Goal: Task Accomplishment & Management: Use online tool/utility

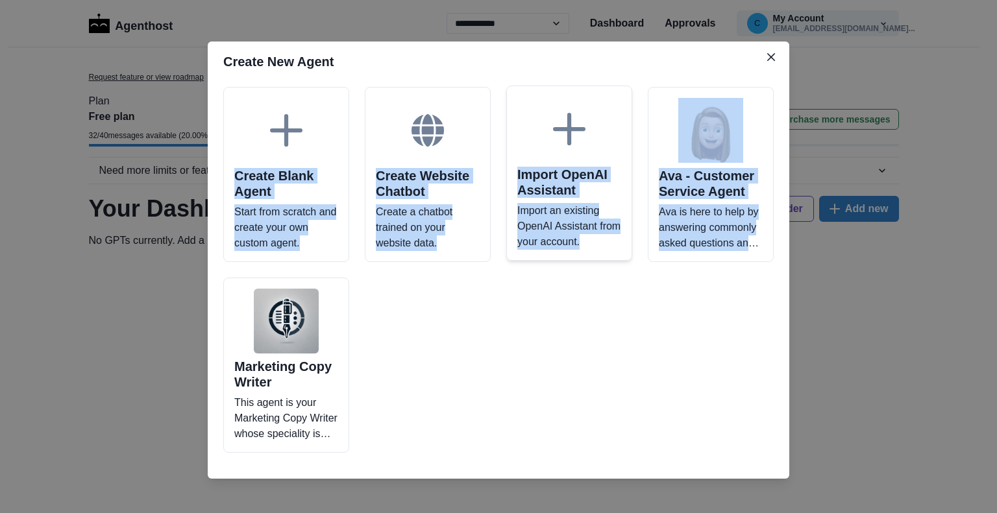
drag, startPoint x: 582, startPoint y: 58, endPoint x: 538, endPoint y: 207, distance: 154.9
click at [645, 395] on section "Create New Agent Create Blank Agent Start from scratch and create your own cust…" at bounding box center [499, 261] width 582 height 438
click at [510, 56] on header "Create New Agent" at bounding box center [499, 62] width 582 height 40
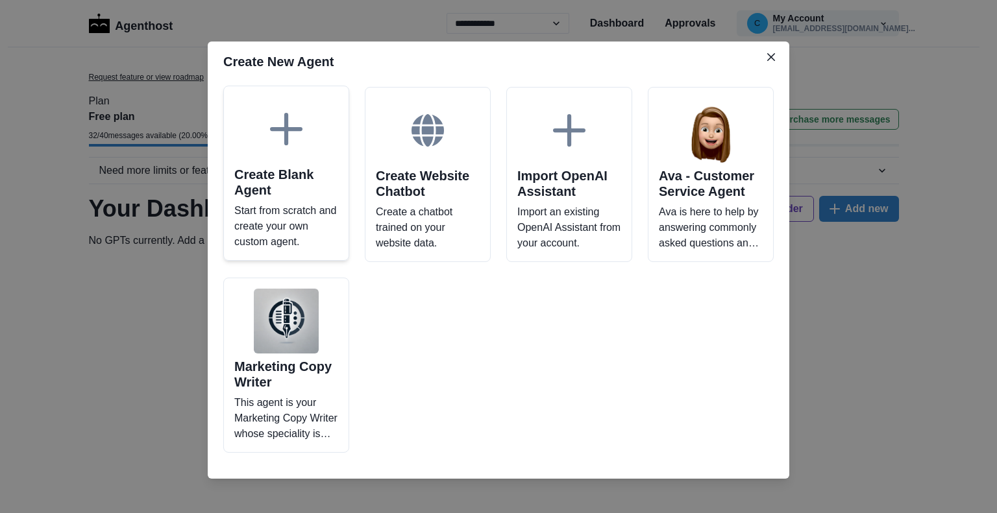
click at [276, 137] on icon at bounding box center [286, 129] width 32 height 32
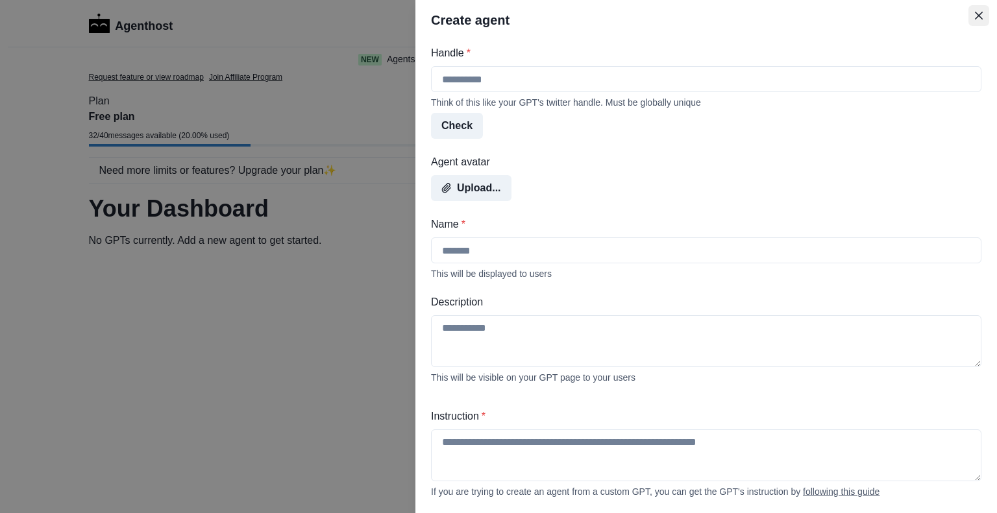
click at [978, 12] on icon "Close" at bounding box center [979, 16] width 8 height 8
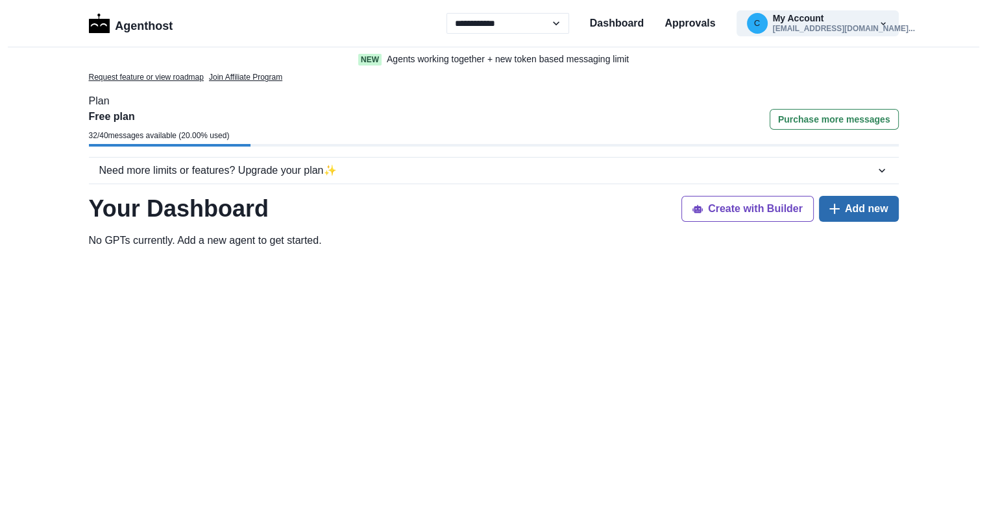
click at [870, 204] on button "Add new" at bounding box center [859, 209] width 80 height 26
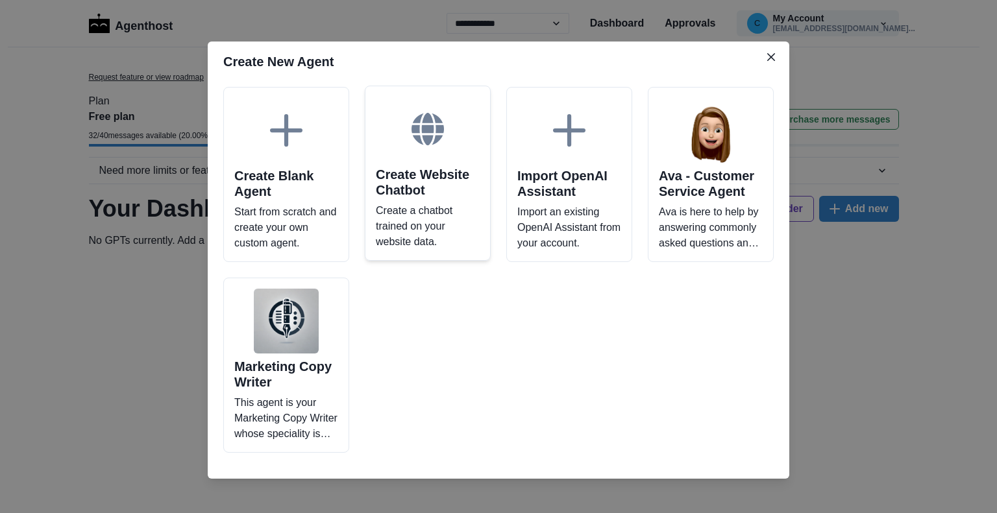
click at [417, 124] on icon at bounding box center [428, 129] width 32 height 32
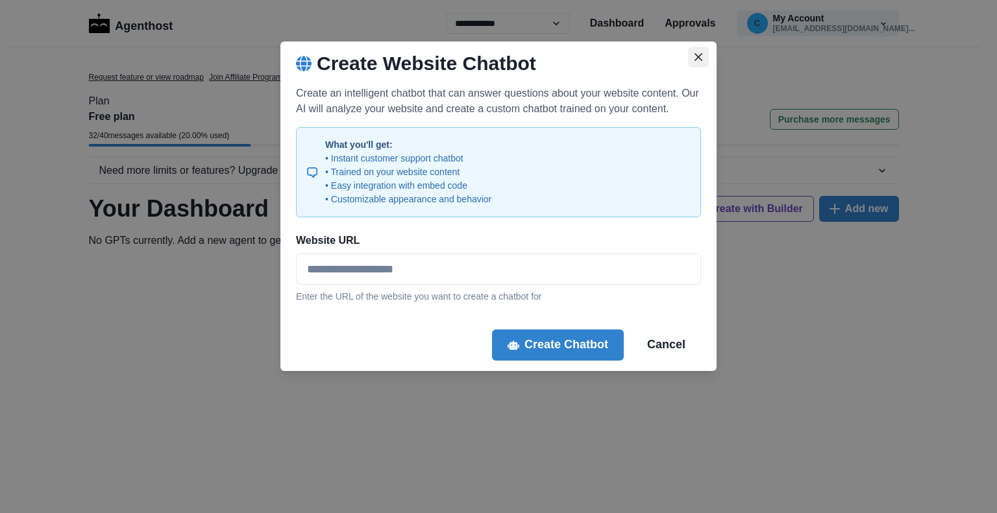
click at [698, 59] on icon "Close" at bounding box center [699, 57] width 8 height 8
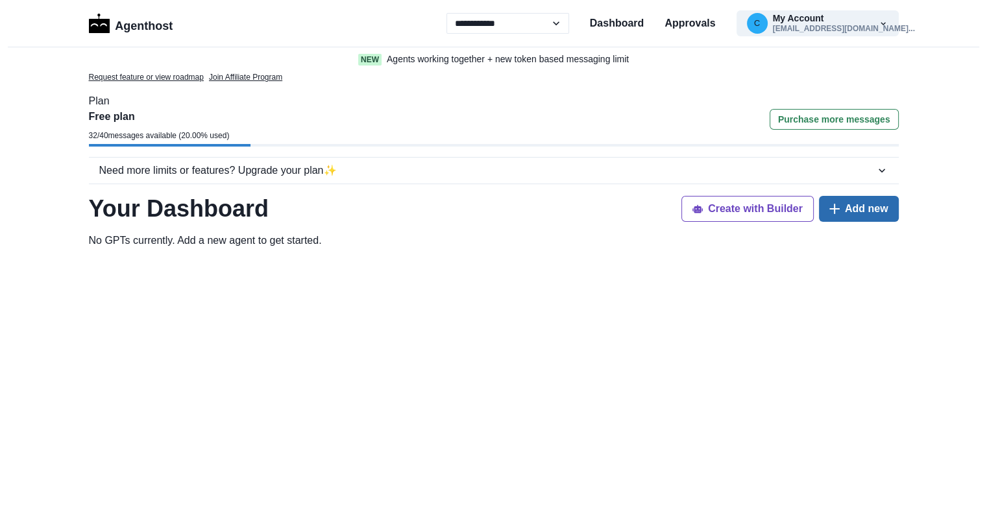
click at [889, 214] on button "Add new" at bounding box center [859, 209] width 80 height 26
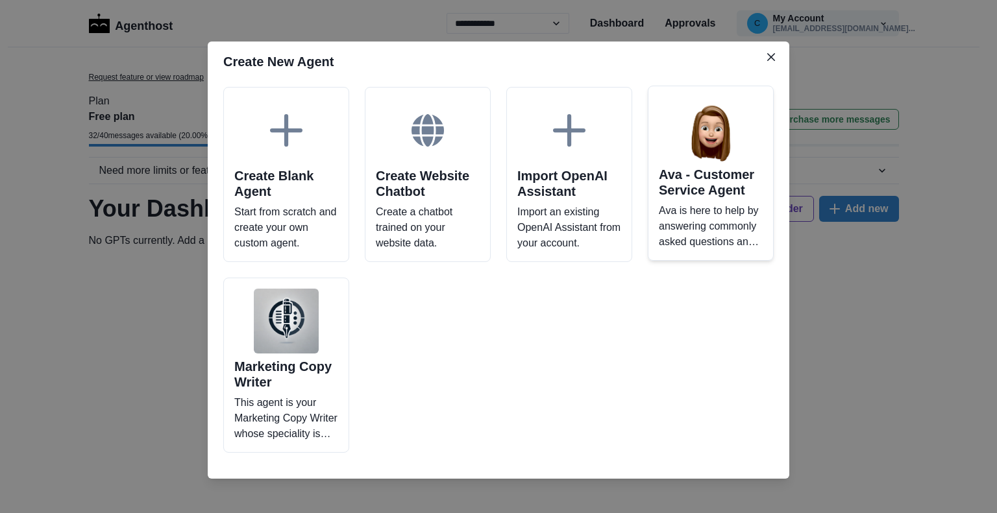
click at [732, 167] on h2 "Ava - Customer Service Agent" at bounding box center [711, 182] width 104 height 31
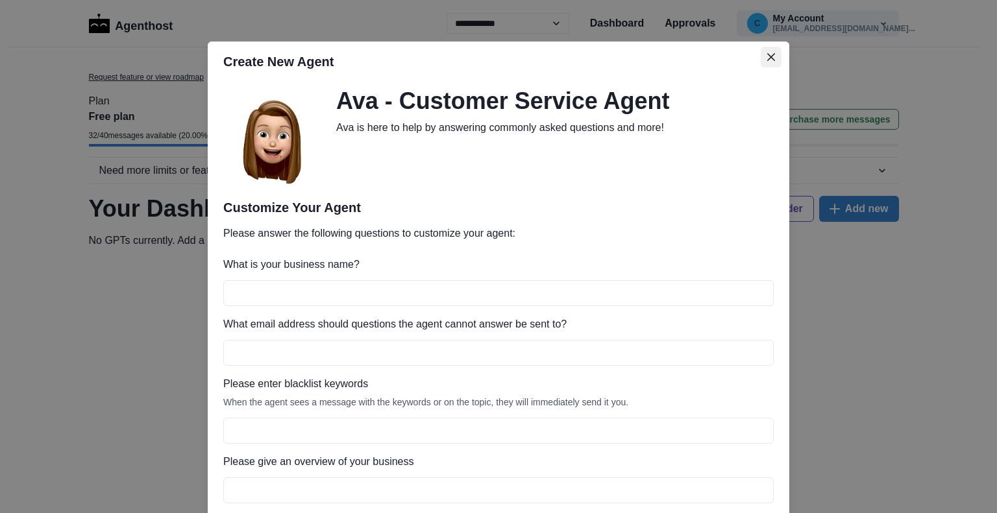
click at [765, 62] on button "Close" at bounding box center [771, 57] width 21 height 21
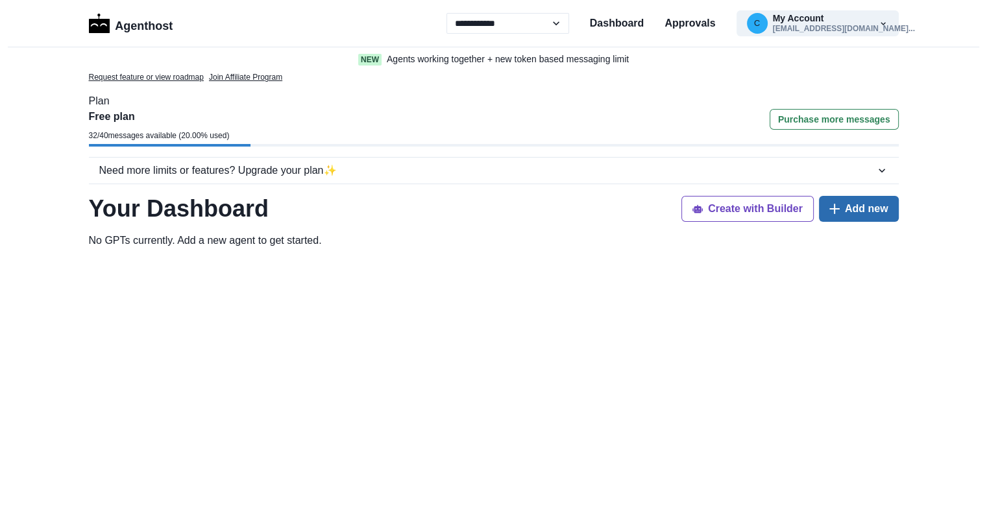
click at [863, 217] on button "Add new" at bounding box center [859, 209] width 80 height 26
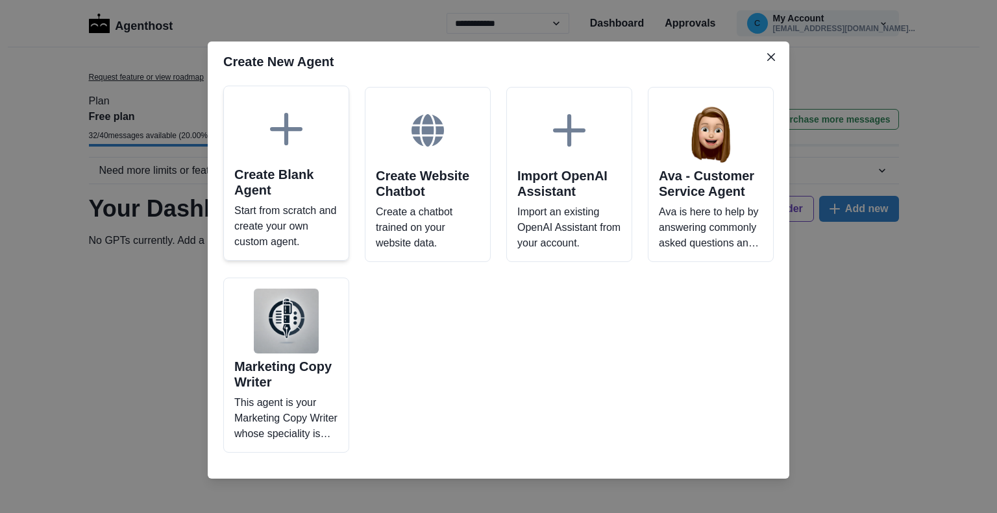
click at [278, 125] on icon at bounding box center [286, 129] width 32 height 32
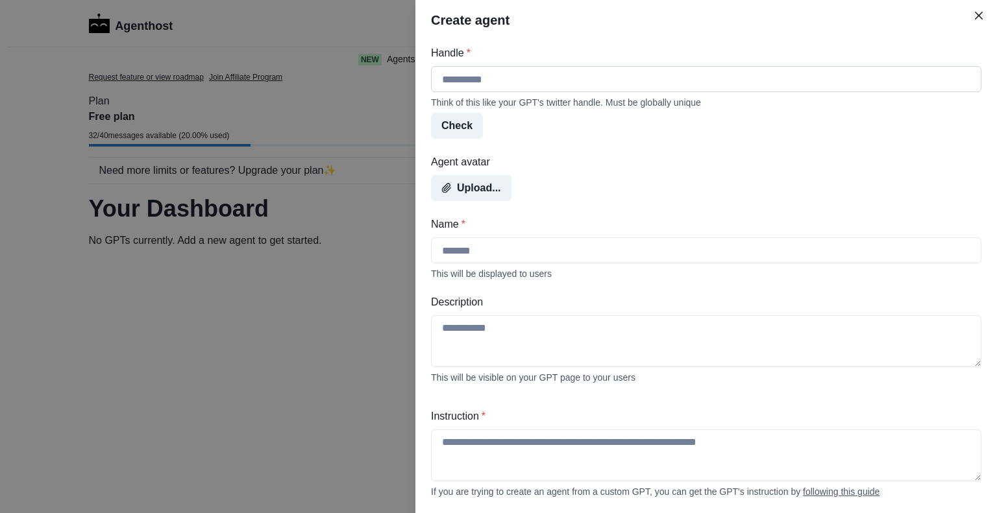
click at [493, 79] on input "Handle *" at bounding box center [706, 79] width 550 height 26
type input "********"
click at [465, 126] on button "Check" at bounding box center [457, 126] width 52 height 26
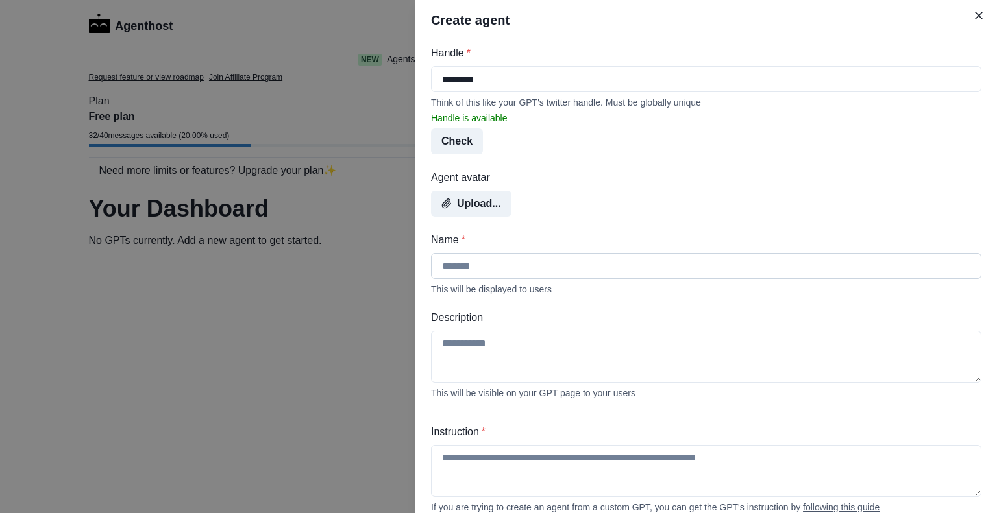
click at [496, 273] on input "Name *" at bounding box center [706, 266] width 550 height 26
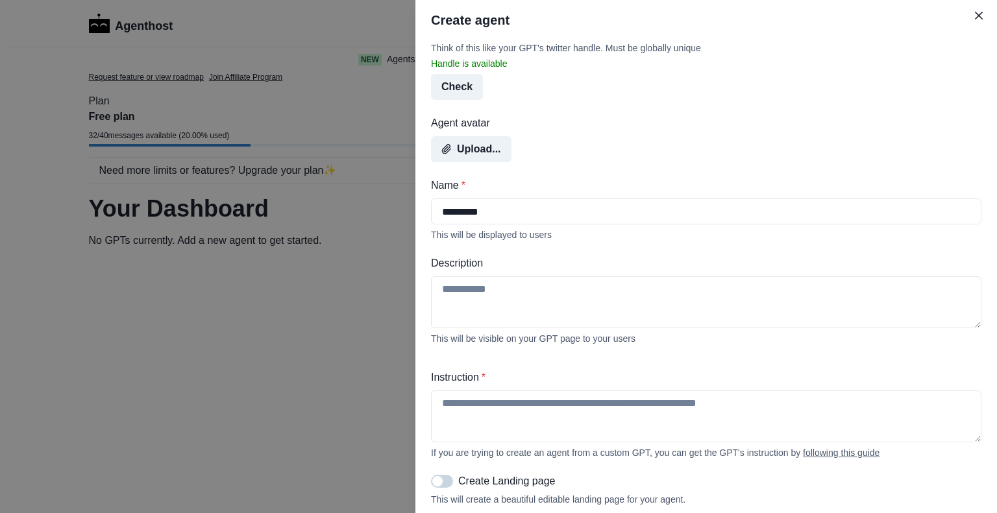
scroll to position [130, 0]
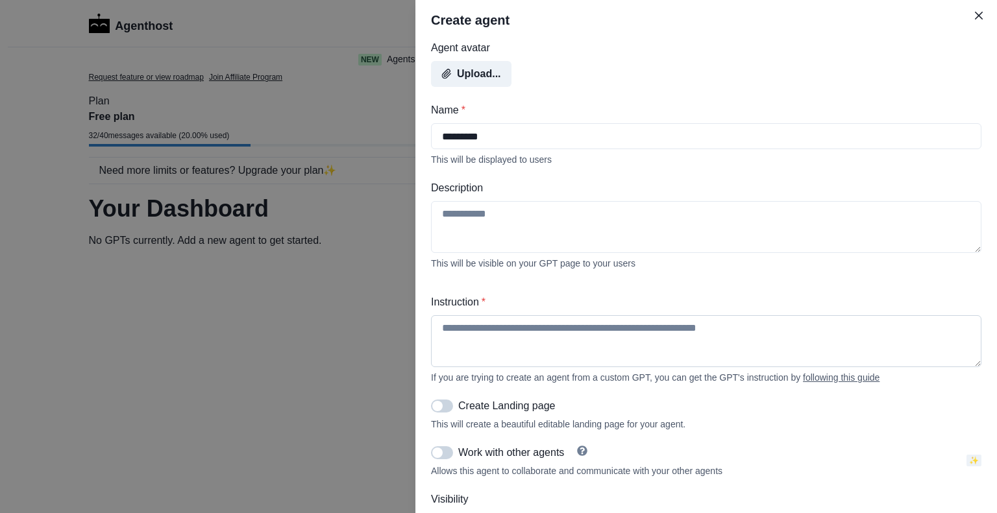
type input "*********"
click at [488, 337] on textarea "Instruction *" at bounding box center [706, 341] width 550 height 52
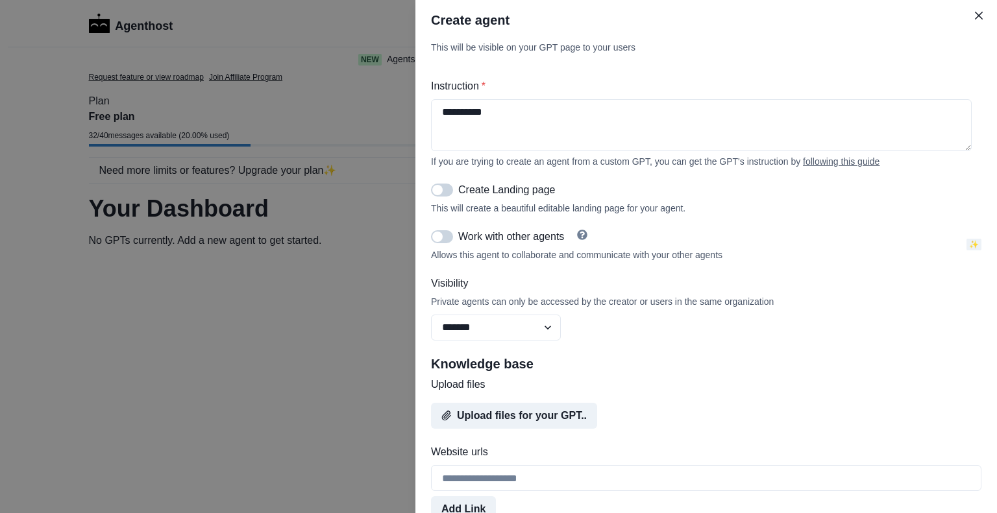
scroll to position [389, 0]
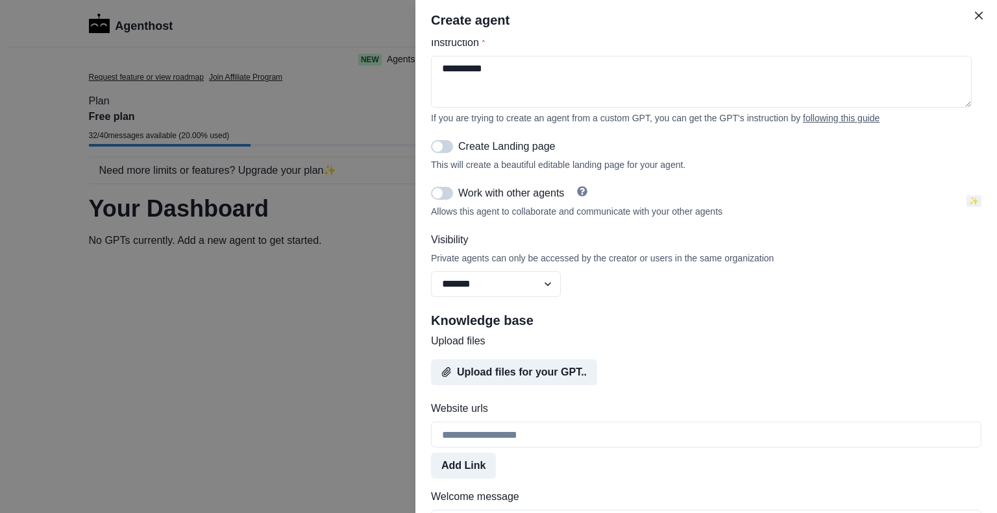
type textarea "**********"
click at [444, 153] on span at bounding box center [442, 146] width 22 height 13
click at [437, 153] on span at bounding box center [442, 146] width 22 height 13
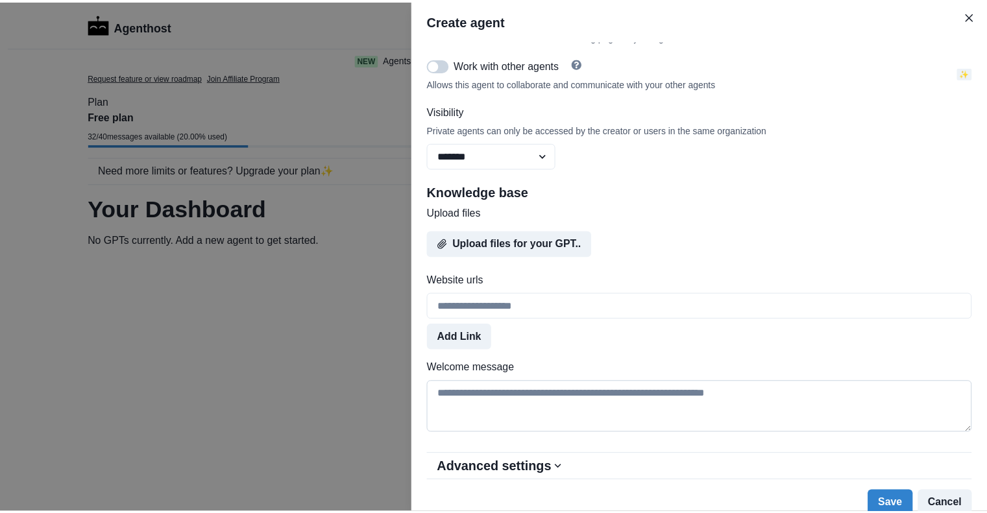
scroll to position [539, 0]
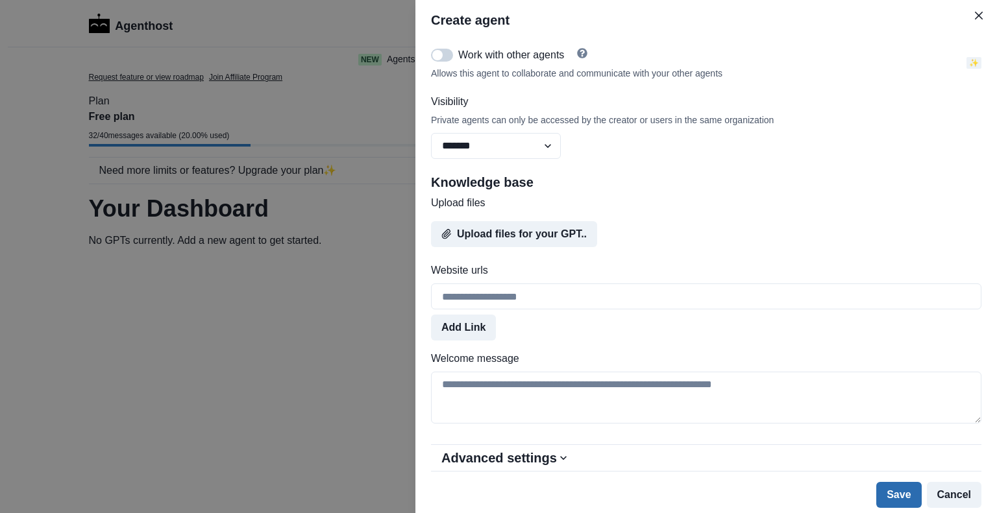
click at [890, 497] on button "Save" at bounding box center [898, 495] width 45 height 26
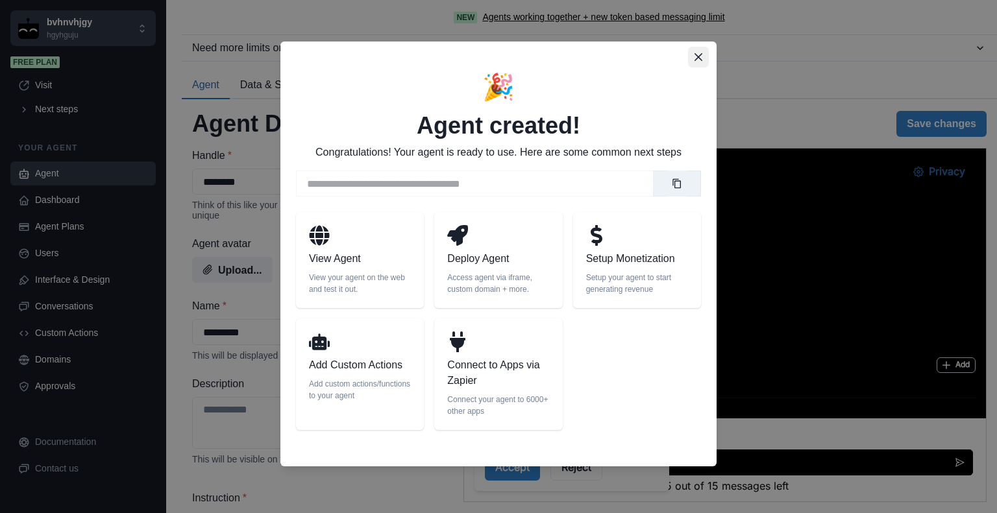
click at [695, 56] on icon "Close" at bounding box center [699, 57] width 8 height 8
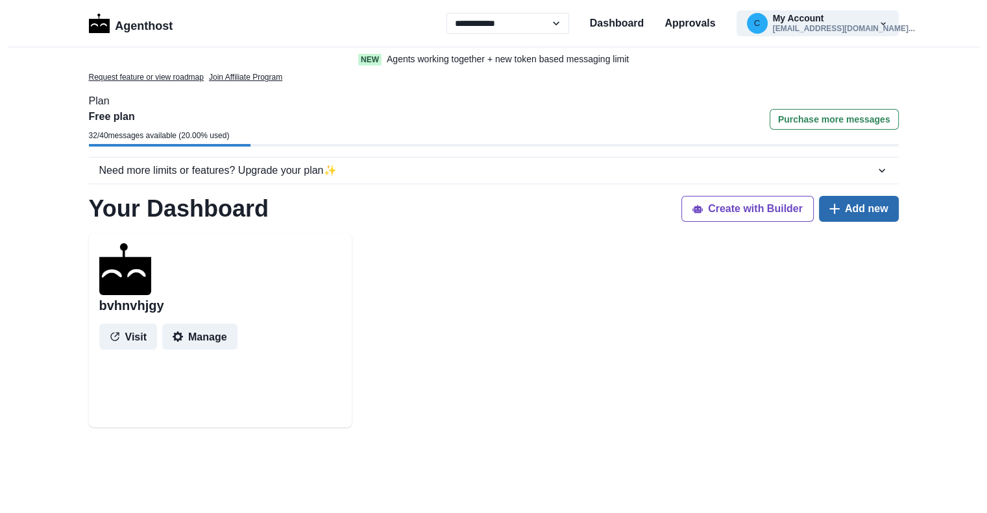
click at [846, 208] on button "Add new" at bounding box center [859, 209] width 80 height 26
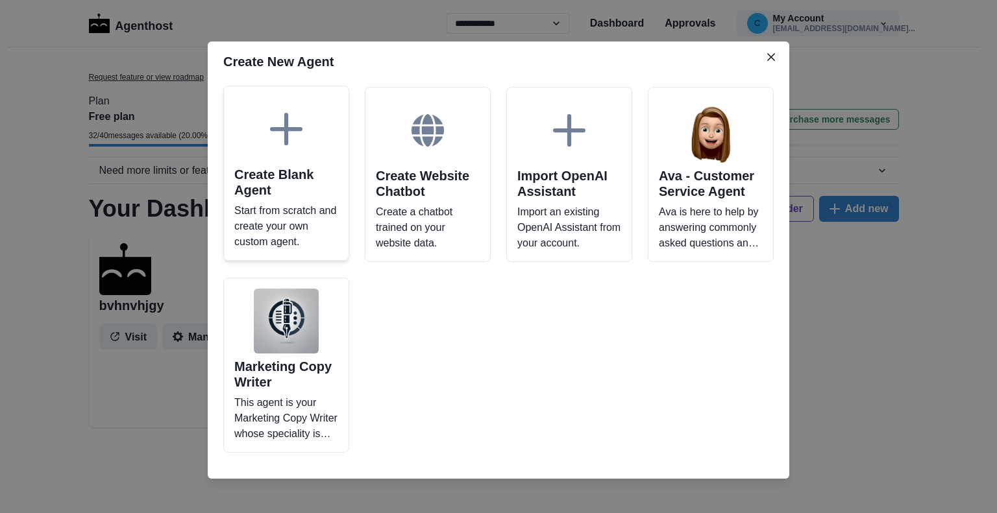
click at [286, 128] on icon at bounding box center [286, 129] width 32 height 32
